Goal: Transaction & Acquisition: Purchase product/service

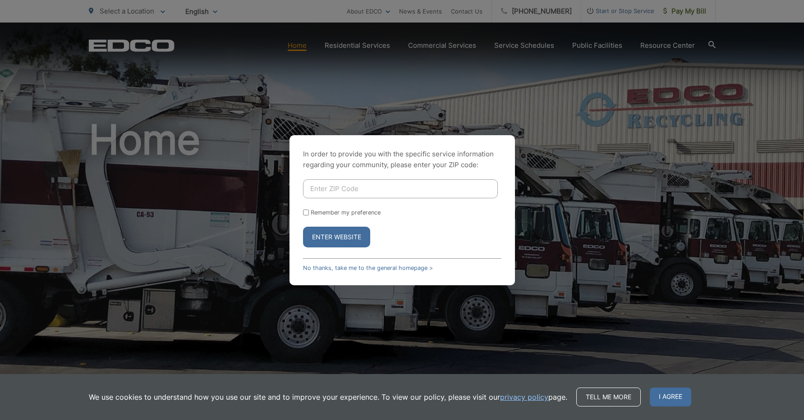
click at [386, 190] on input "Enter ZIP Code" at bounding box center [400, 188] width 195 height 19
type input "92026"
click at [306, 212] on input "Remember my preference" at bounding box center [306, 213] width 6 height 6
checkbox input "true"
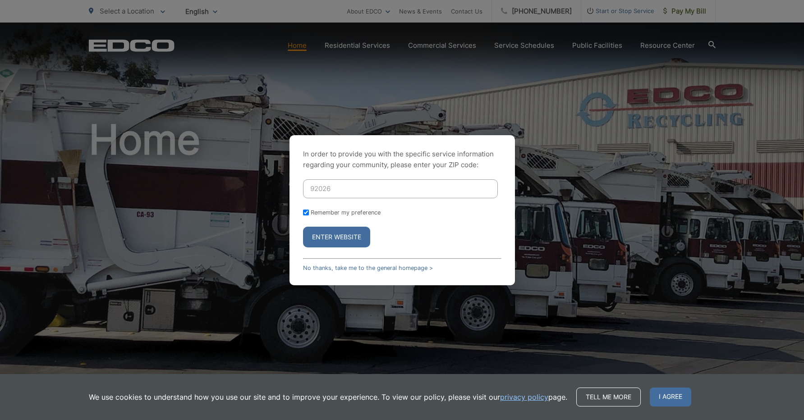
click at [334, 234] on button "Enter Website" at bounding box center [336, 237] width 67 height 21
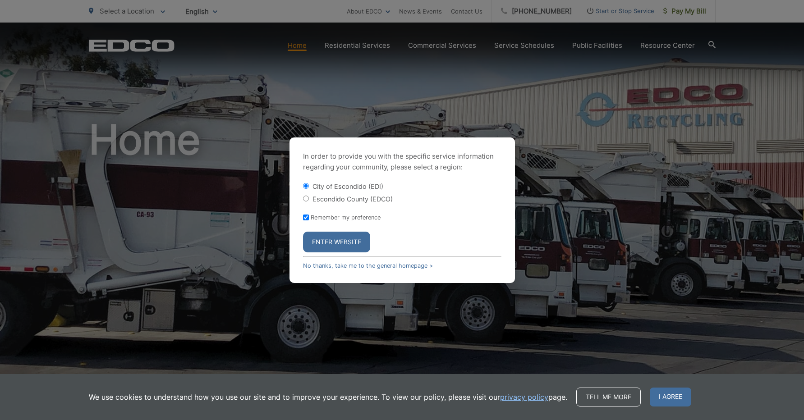
click at [305, 197] on input "Escondido County (EDCO)" at bounding box center [306, 199] width 6 height 6
radio input "true"
click at [339, 240] on button "Enter Website" at bounding box center [336, 242] width 67 height 21
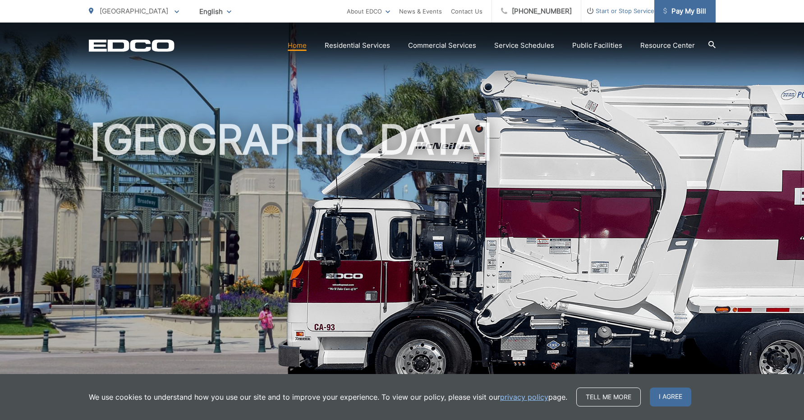
click at [670, 12] on span "Pay My Bill" at bounding box center [684, 11] width 43 height 11
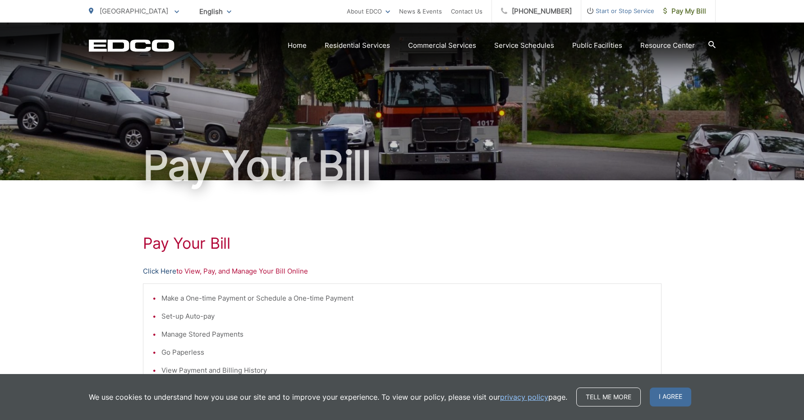
click at [157, 273] on link "Click Here" at bounding box center [159, 271] width 33 height 11
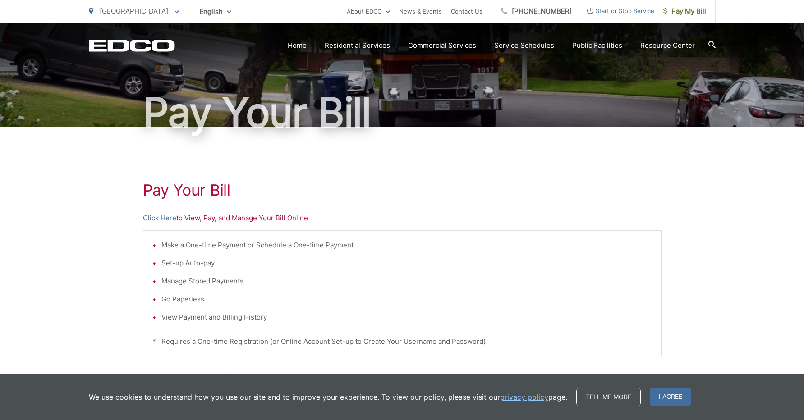
scroll to position [52, 0]
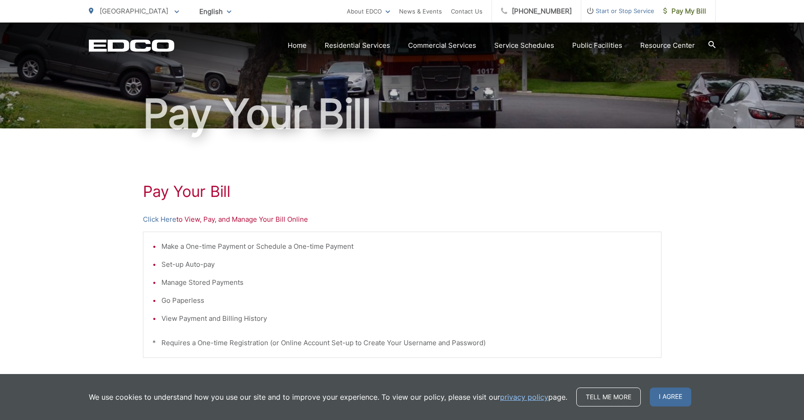
click at [671, 397] on span "I agree" at bounding box center [670, 397] width 41 height 19
